Goal: Transaction & Acquisition: Subscribe to service/newsletter

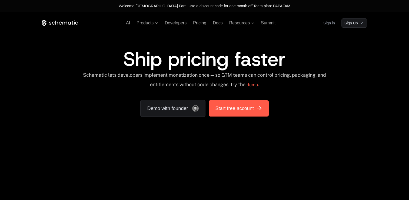
click at [224, 110] on span "Start free account" at bounding box center [234, 108] width 38 height 8
